Goal: Task Accomplishment & Management: Use online tool/utility

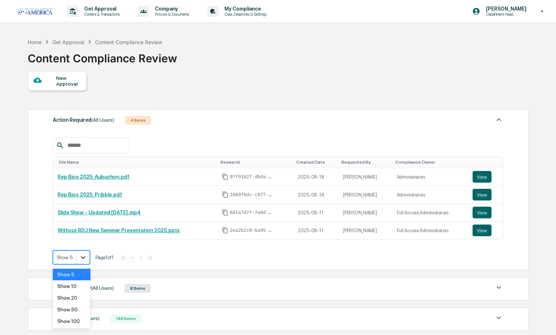
click at [84, 259] on icon at bounding box center [82, 257] width 7 height 7
click at [68, 289] on div "Show 10" at bounding box center [72, 286] width 38 height 12
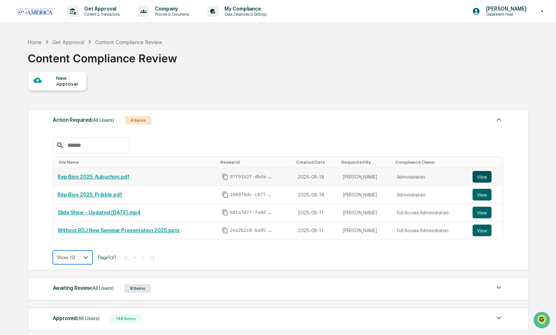
click at [484, 176] on button "View" at bounding box center [482, 177] width 19 height 12
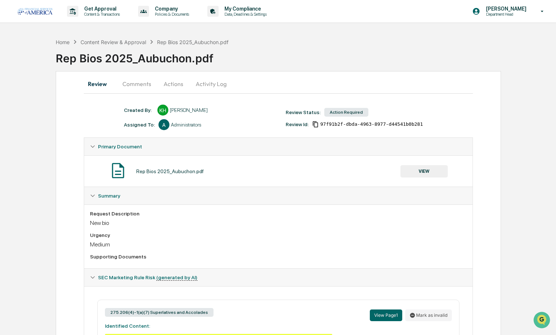
click at [172, 85] on button "Actions" at bounding box center [173, 83] width 33 height 17
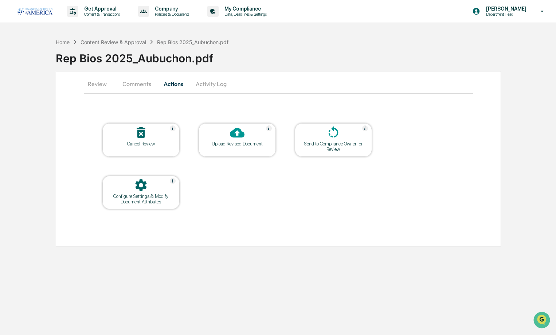
click at [145, 82] on button "Comments" at bounding box center [137, 83] width 40 height 17
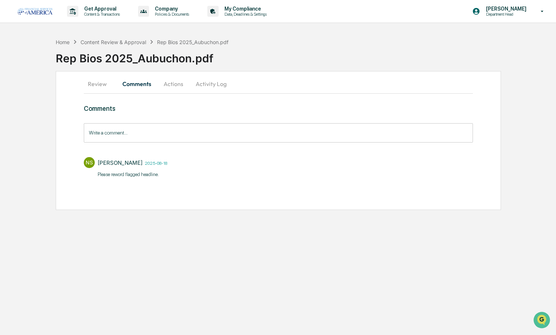
click at [104, 83] on button "Review" at bounding box center [100, 83] width 33 height 17
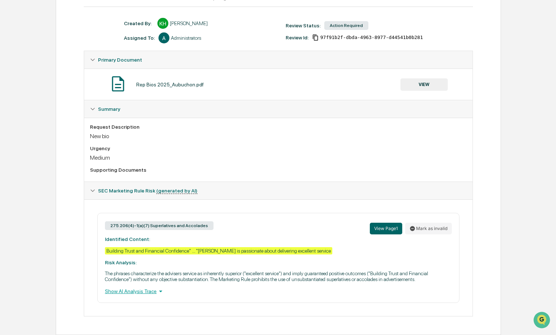
drag, startPoint x: 425, startPoint y: 275, endPoint x: 98, endPoint y: 227, distance: 330.5
click at [98, 227] on div "275.206(4)-1(a)(7) Superlatives and Accolades View Page 1 Mark as invalid Ident…" at bounding box center [278, 258] width 362 height 90
copy div "View Page 1 [PERSON_NAME] as invalid Identified Content: Building Trust and Fin…"
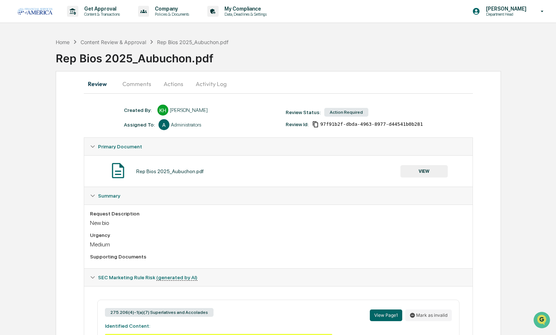
click at [173, 84] on button "Actions" at bounding box center [173, 83] width 33 height 17
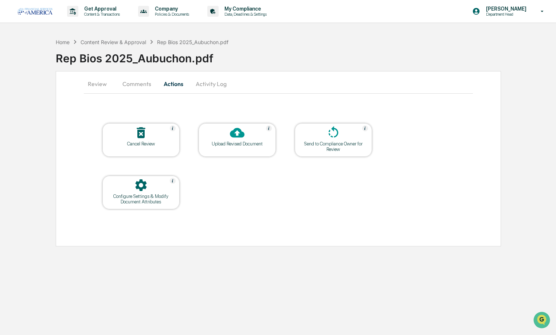
click at [232, 136] on icon at bounding box center [237, 133] width 15 height 10
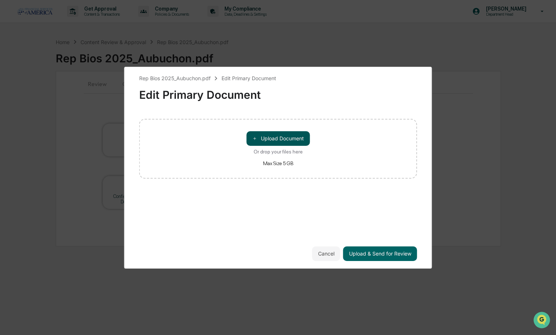
click at [291, 140] on button "＋ Upload Document" at bounding box center [277, 138] width 63 height 15
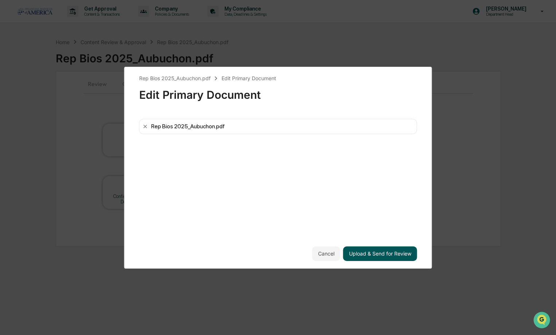
click at [400, 252] on button "Upload & Send for Review" at bounding box center [380, 253] width 74 height 15
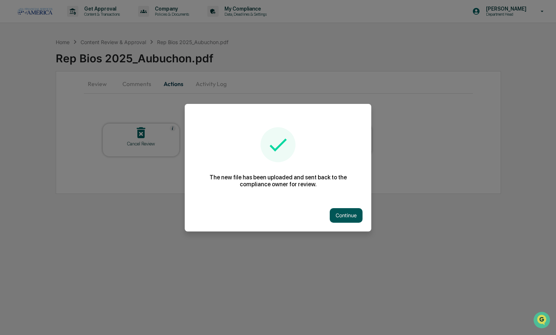
click at [359, 218] on button "Continue" at bounding box center [346, 215] width 33 height 15
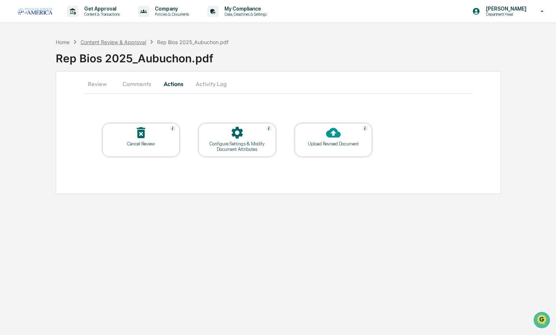
click at [121, 42] on div "Content Review & Approval" at bounding box center [114, 42] width 66 height 6
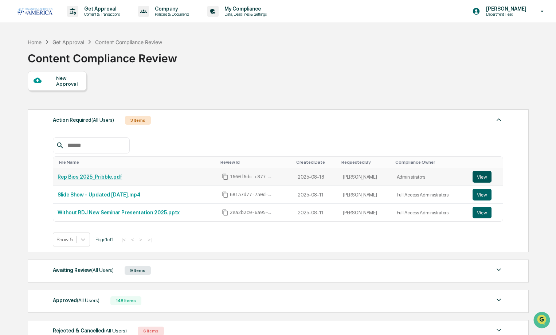
click at [485, 174] on button "View" at bounding box center [482, 177] width 19 height 12
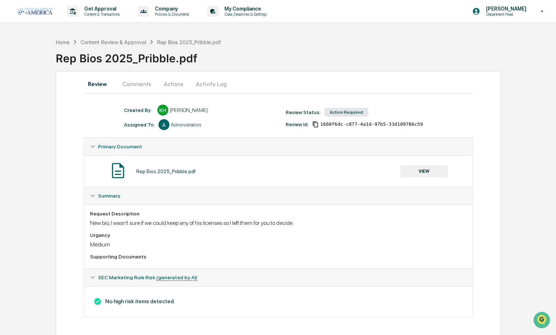
click at [137, 82] on button "Comments" at bounding box center [137, 83] width 40 height 17
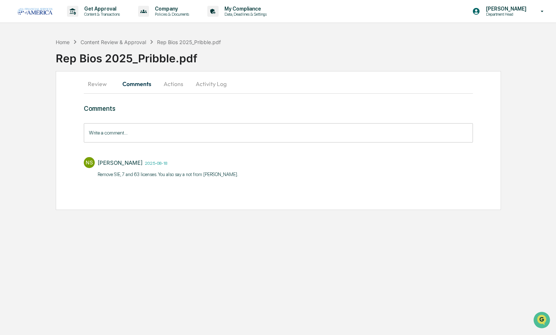
click at [160, 84] on button "Actions" at bounding box center [173, 83] width 33 height 17
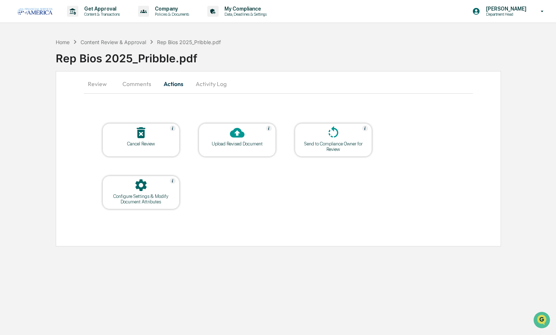
click at [230, 144] on div "Upload Revised Document" at bounding box center [238, 143] width 66 height 5
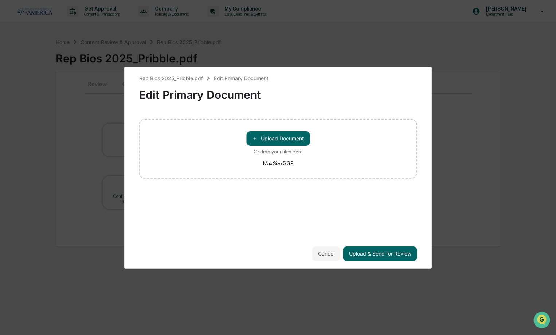
click at [267, 131] on div "＋ Upload Document Or drop your files here Max Size 5 GB" at bounding box center [278, 149] width 278 height 60
click at [267, 135] on button "＋ Upload Document" at bounding box center [277, 138] width 63 height 15
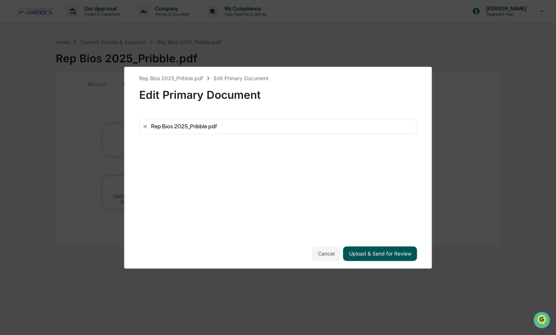
click at [382, 255] on button "Upload & Send for Review" at bounding box center [380, 253] width 74 height 15
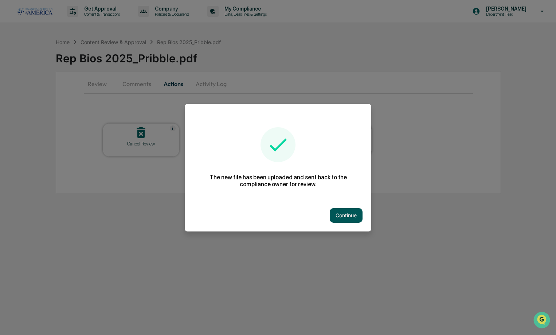
click at [344, 222] on button "Continue" at bounding box center [346, 215] width 33 height 15
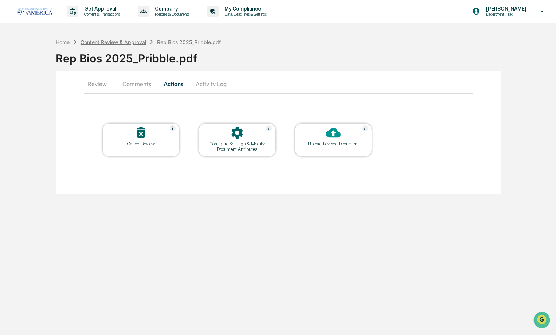
click at [141, 42] on div "Content Review & Approval" at bounding box center [114, 42] width 66 height 6
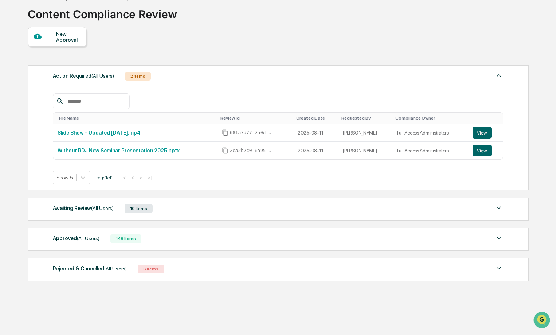
scroll to position [51, 0]
